Goal: Information Seeking & Learning: Learn about a topic

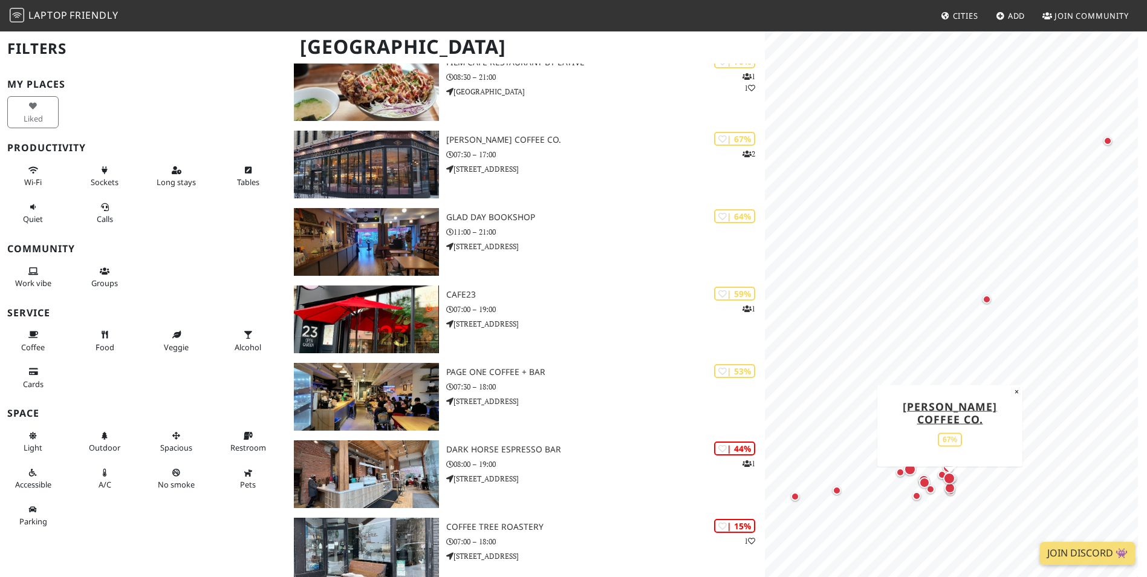
scroll to position [363, 0]
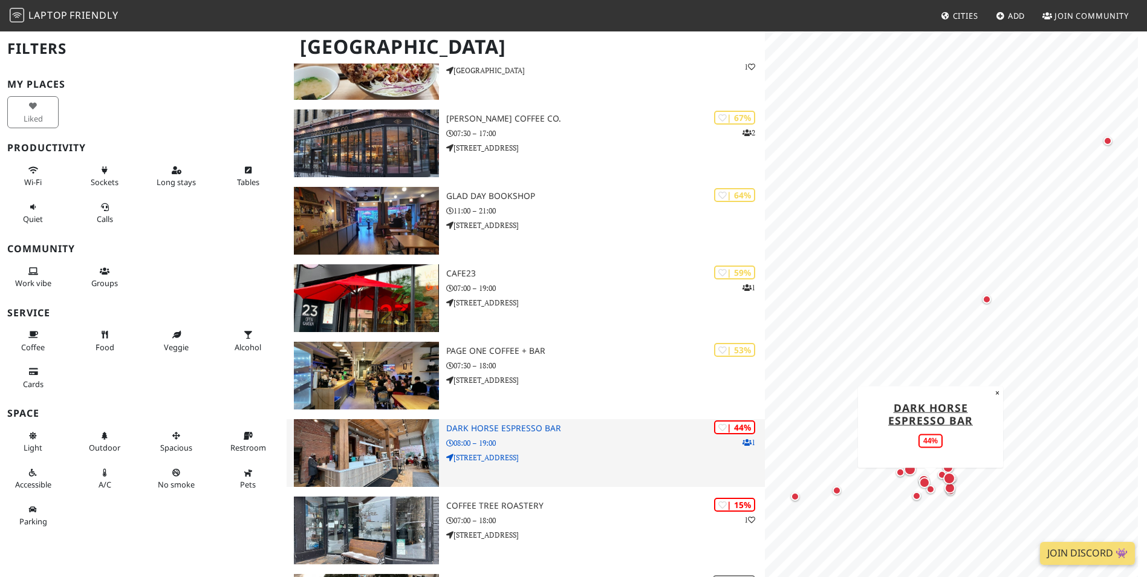
click at [601, 435] on div "| 44% 1 Dark Horse Espresso Bar 08:00 – 19:00 215 Spadina Ave" at bounding box center [605, 453] width 319 height 68
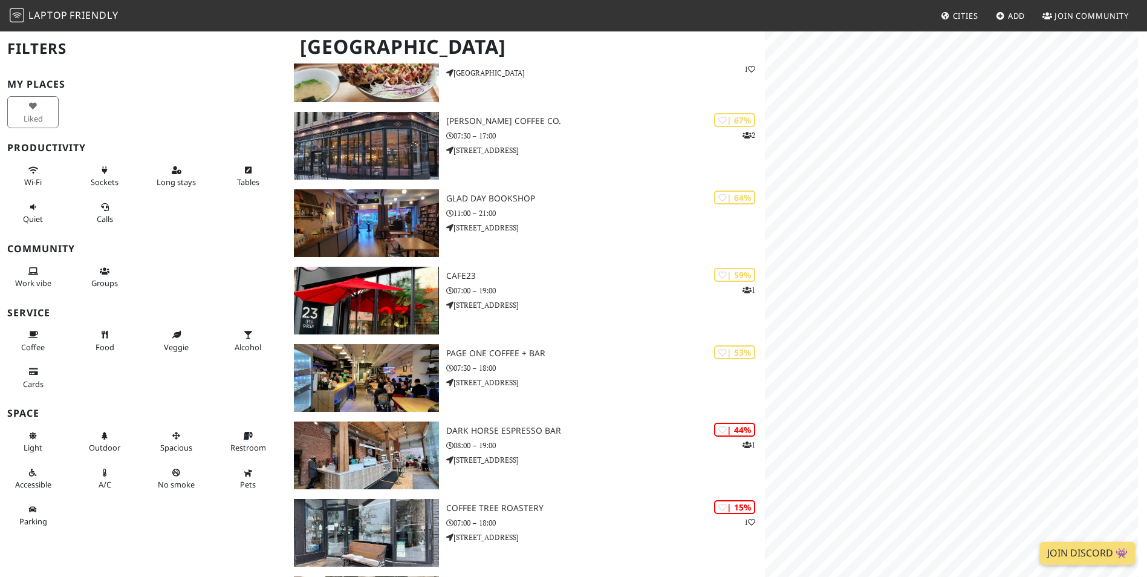
scroll to position [363, 0]
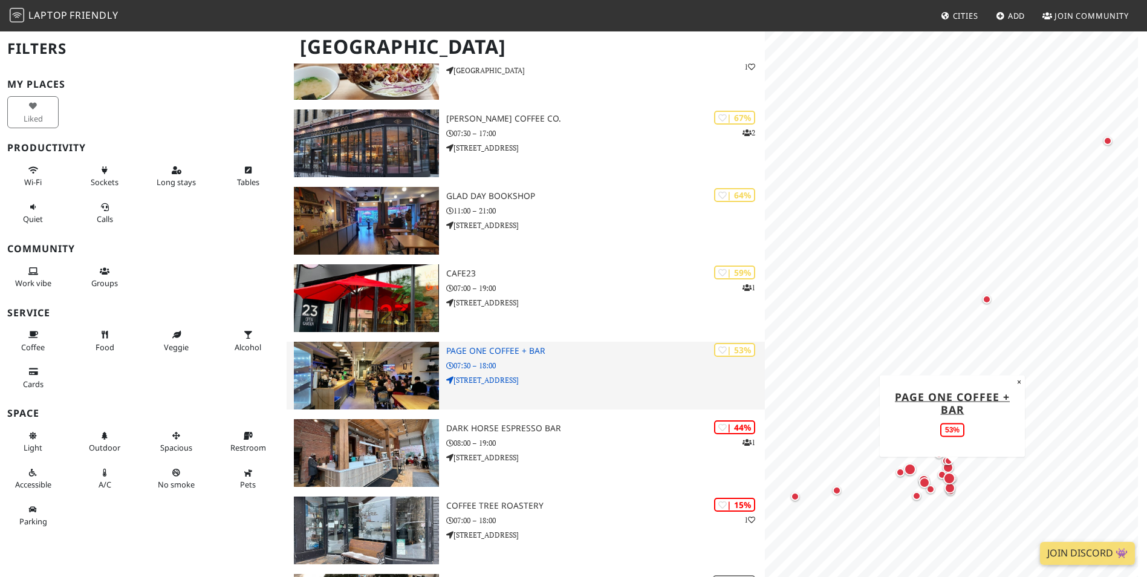
click at [630, 355] on h3 "Page One Coffee + Bar" at bounding box center [605, 351] width 319 height 10
